Goal: Transaction & Acquisition: Purchase product/service

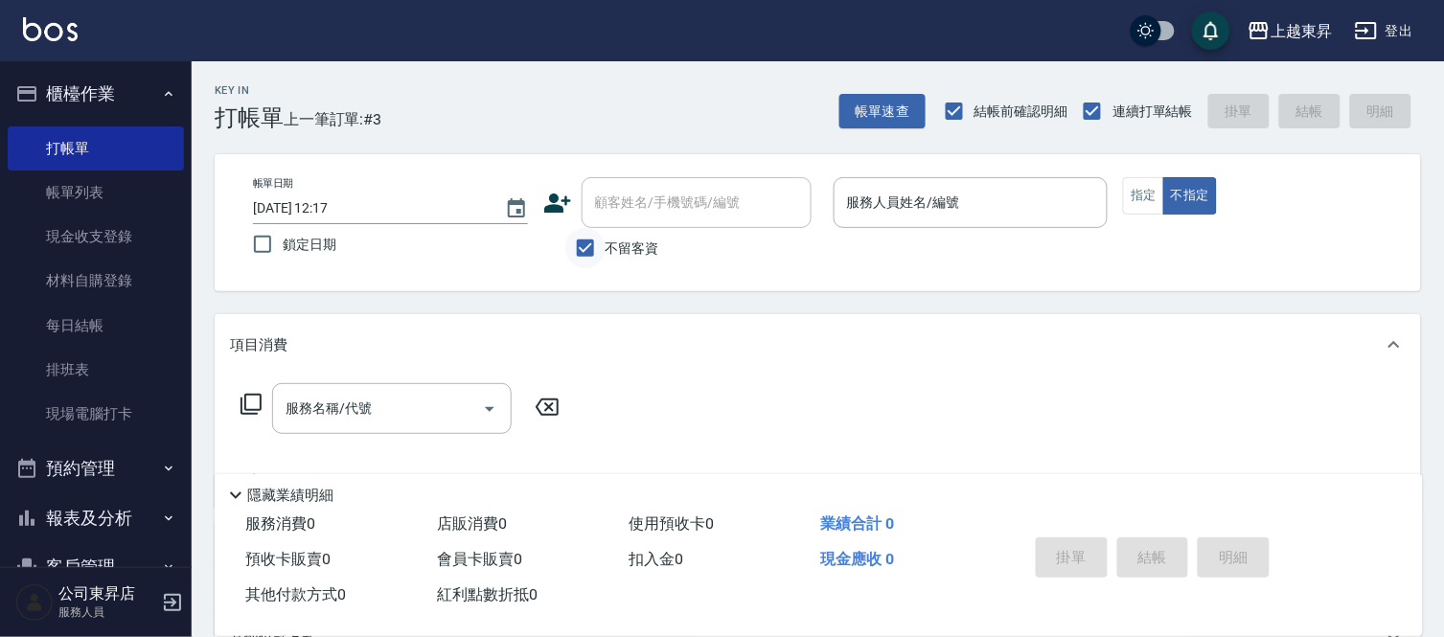
click at [597, 243] on input "不留客資" at bounding box center [585, 248] width 40 height 40
checkbox input "false"
click at [630, 209] on input "顧客姓名/手機號碼/編號" at bounding box center [682, 203] width 184 height 34
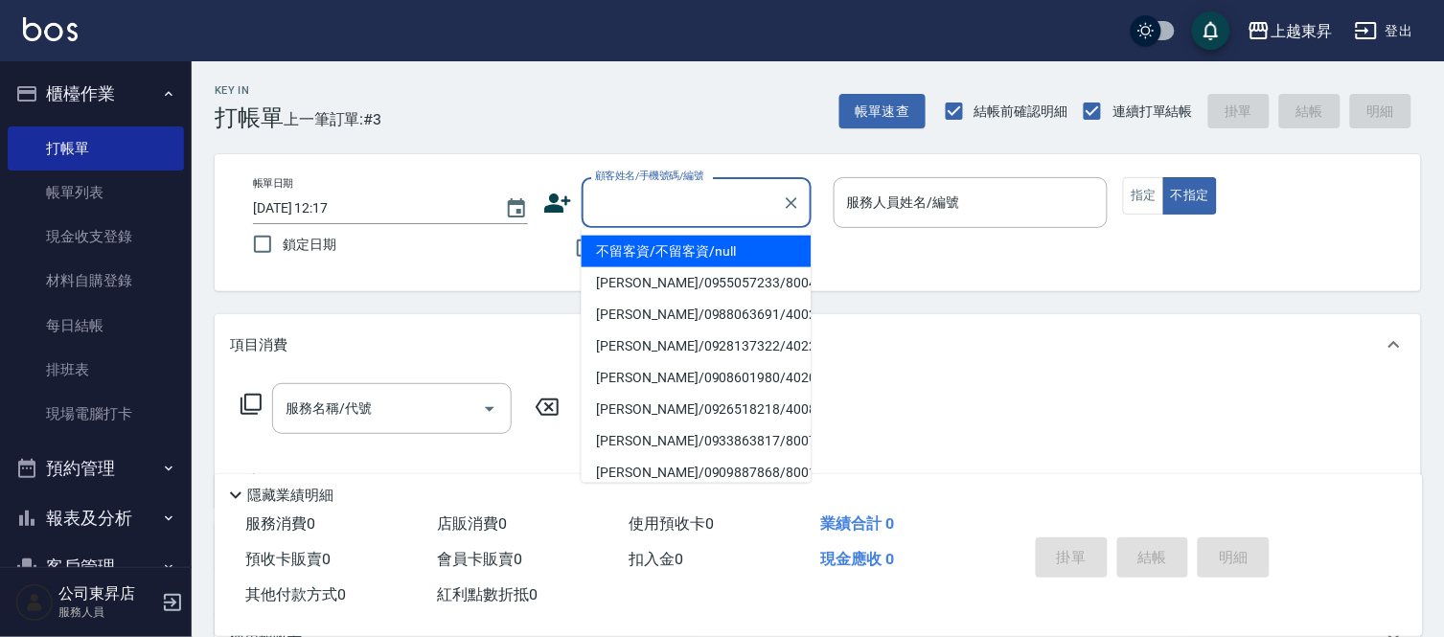
click at [707, 209] on input "顧客姓名/手機號碼/編號" at bounding box center [682, 203] width 184 height 34
click at [728, 247] on li "[PERSON_NAME]/0939356562/00011" at bounding box center [696, 252] width 230 height 32
type input "[PERSON_NAME]/0939356562/00011"
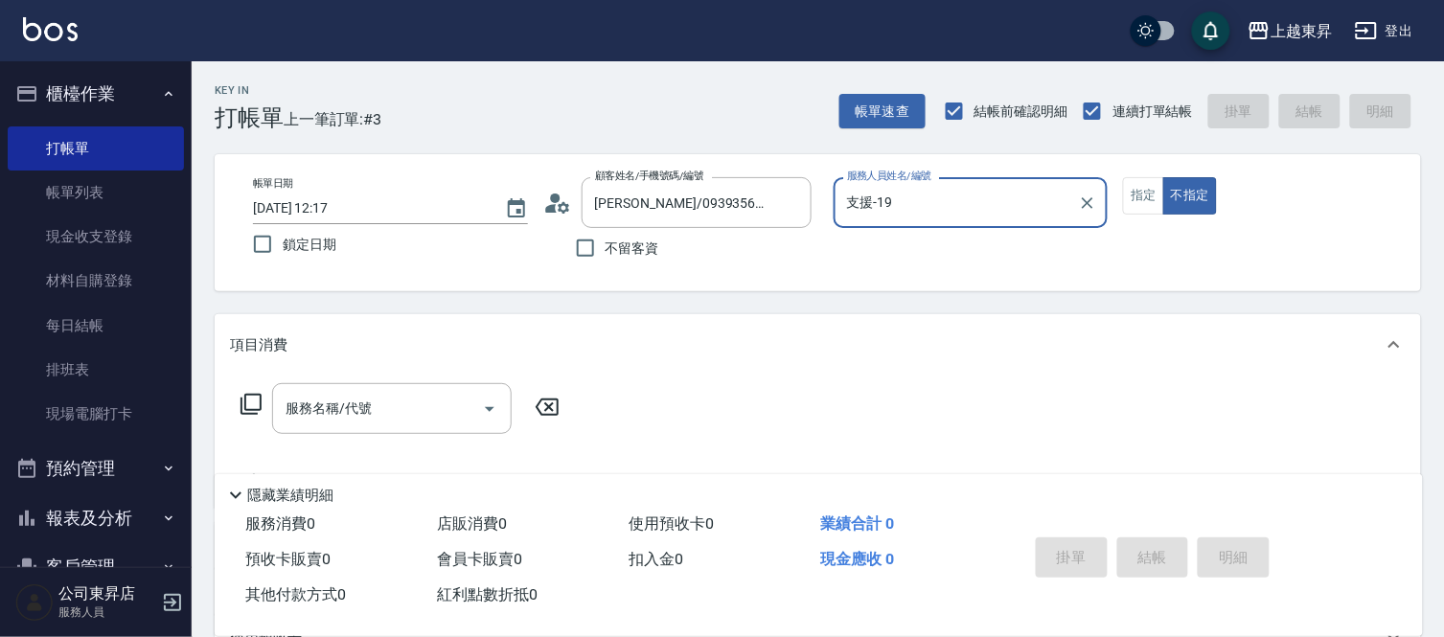
type input "支援-19"
click at [1161, 192] on button "指定" at bounding box center [1143, 195] width 41 height 37
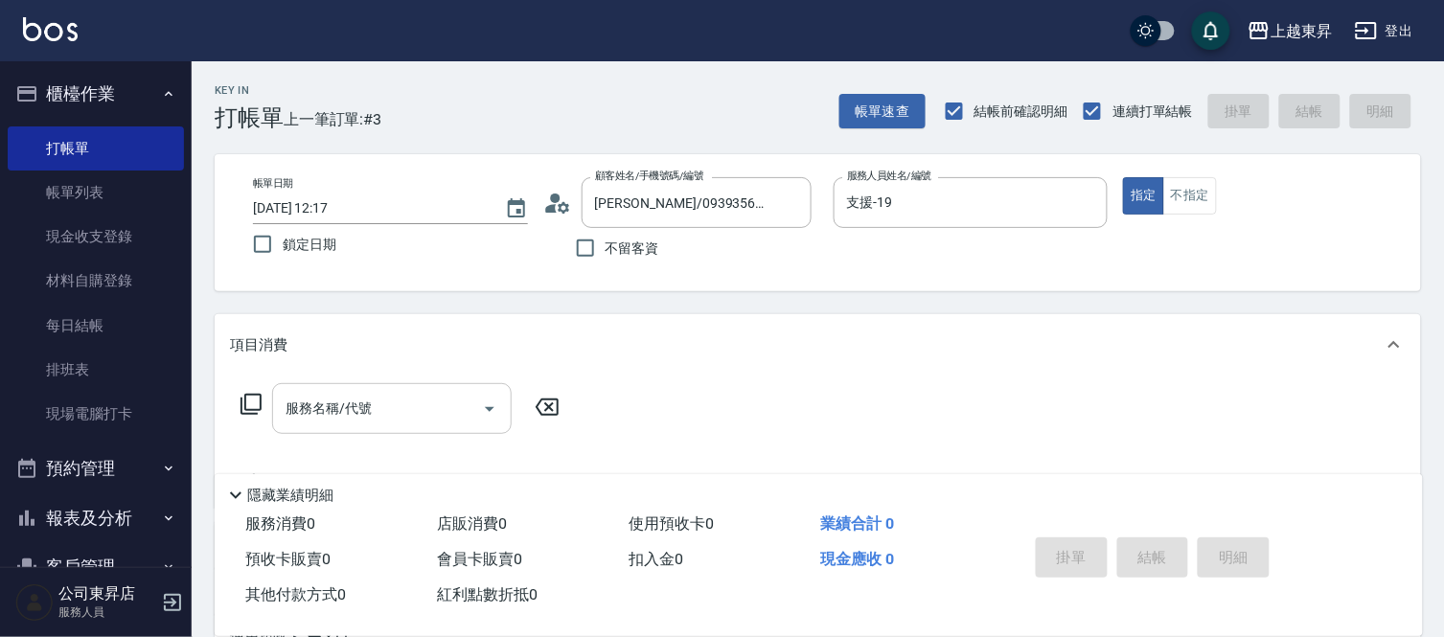
click at [404, 405] on input "服務名稱/代號" at bounding box center [378, 409] width 194 height 34
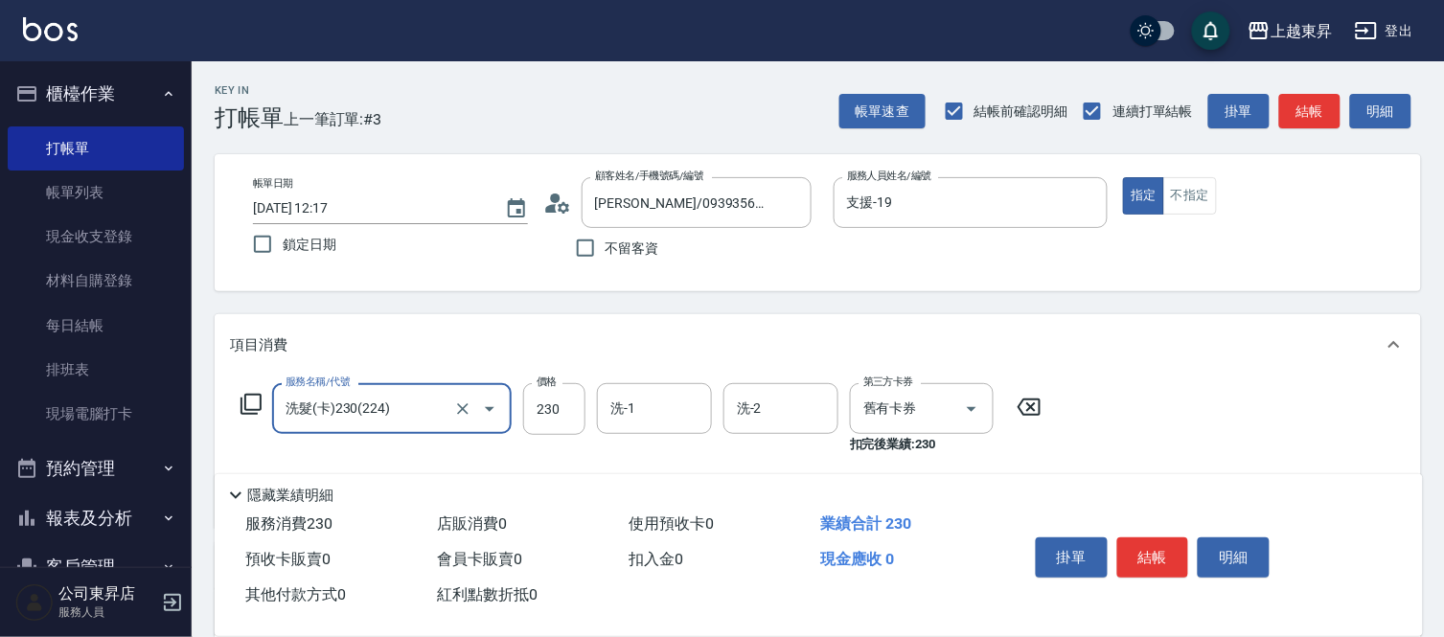
type input "洗髮(卡)230(224)"
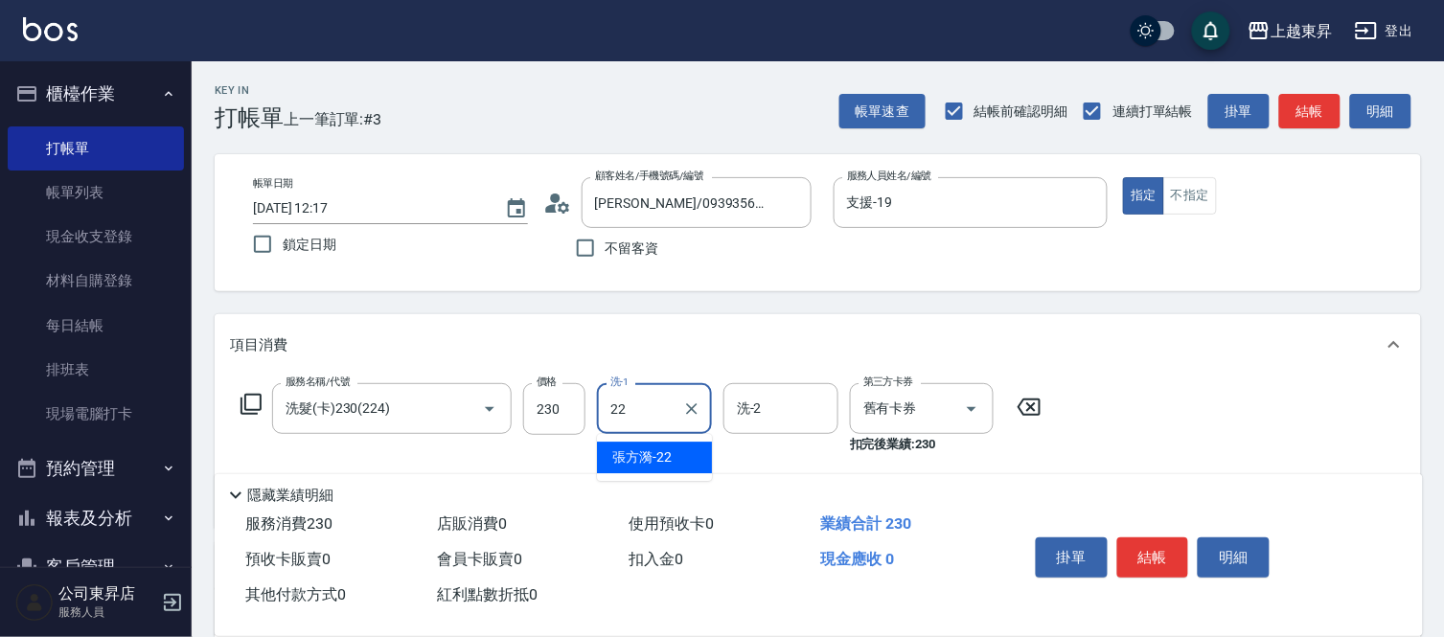
type input "[PERSON_NAME]-22"
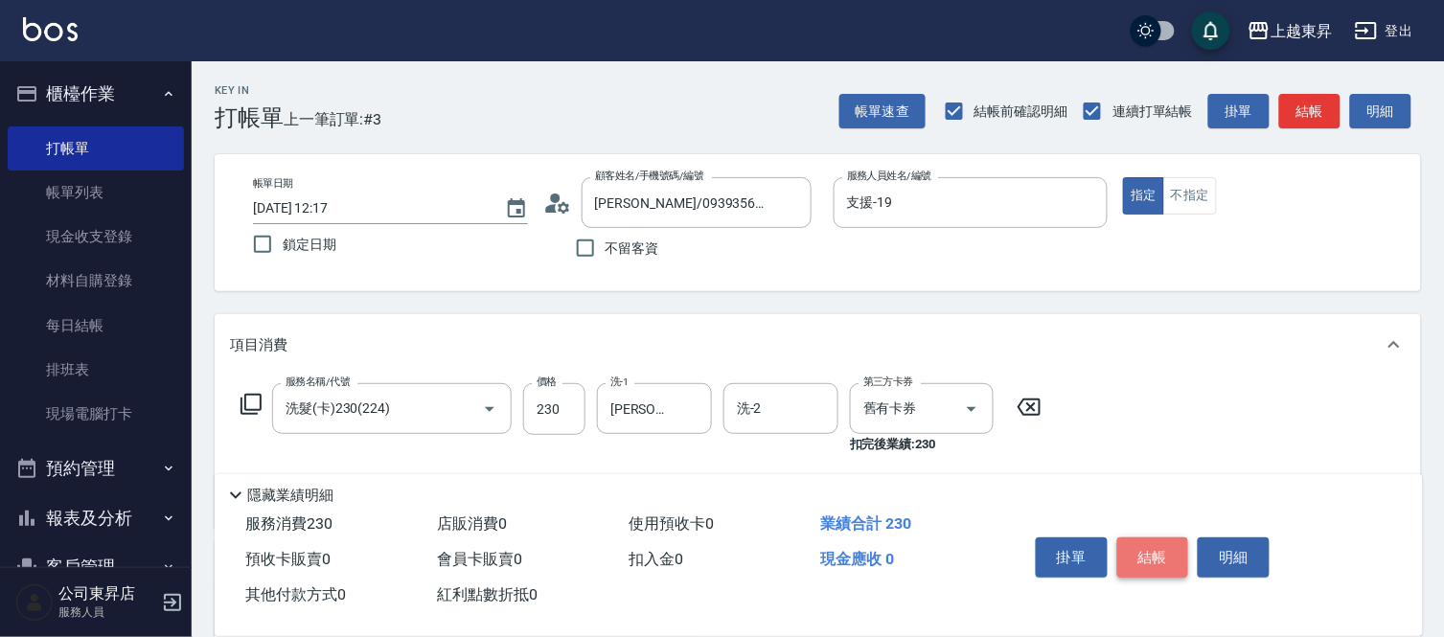
click at [1131, 552] on button "結帳" at bounding box center [1153, 557] width 72 height 40
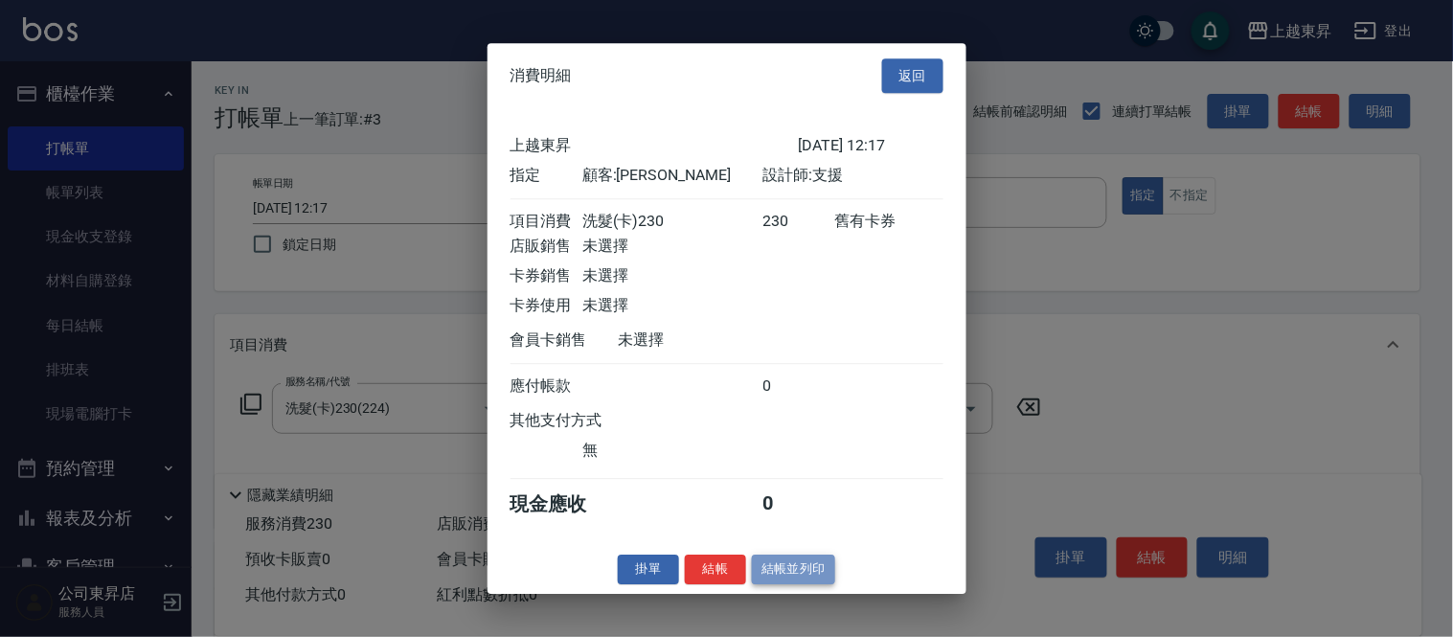
click at [815, 582] on button "結帳並列印" at bounding box center [793, 570] width 83 height 30
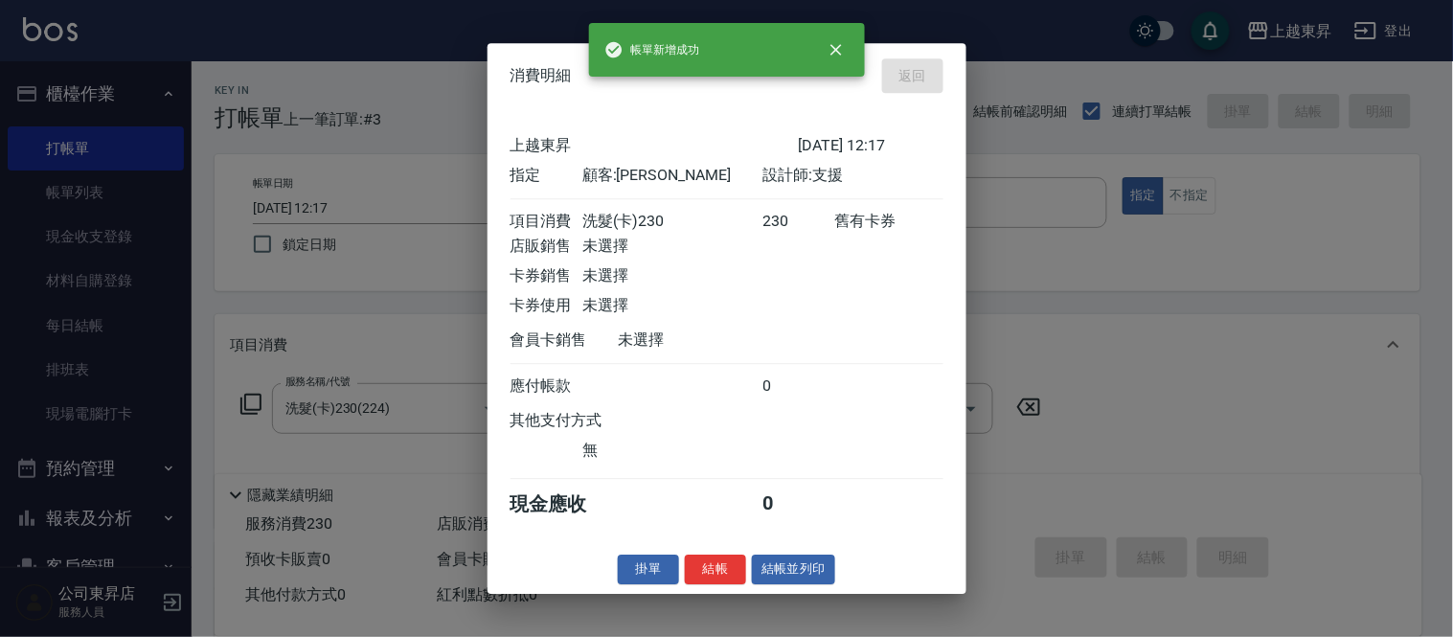
type input "[DATE] 13:11"
